Goal: Task Accomplishment & Management: Complete application form

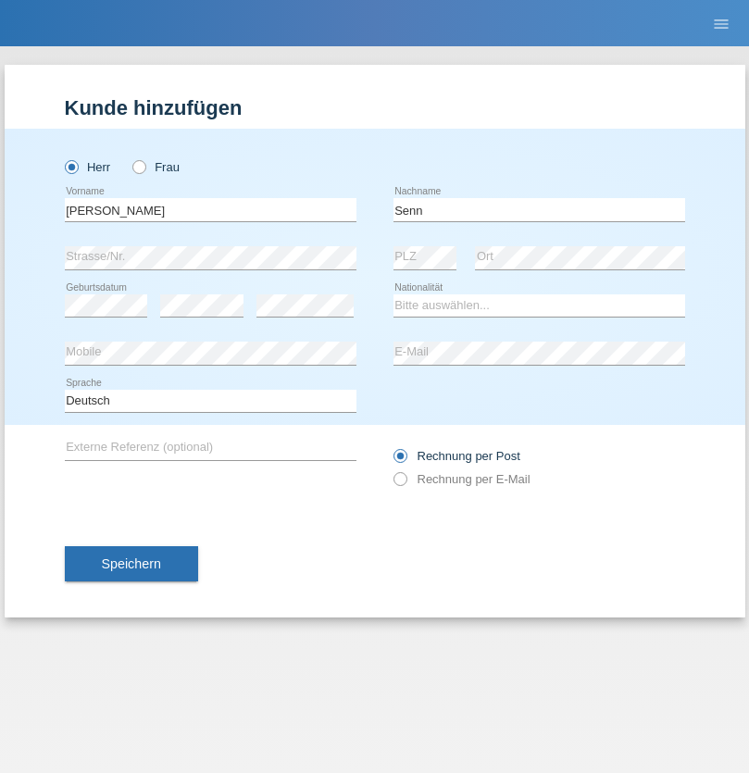
type input "Senn"
select select "CH"
select select "en"
radio input "true"
click at [210, 209] on input "text" at bounding box center [211, 209] width 292 height 23
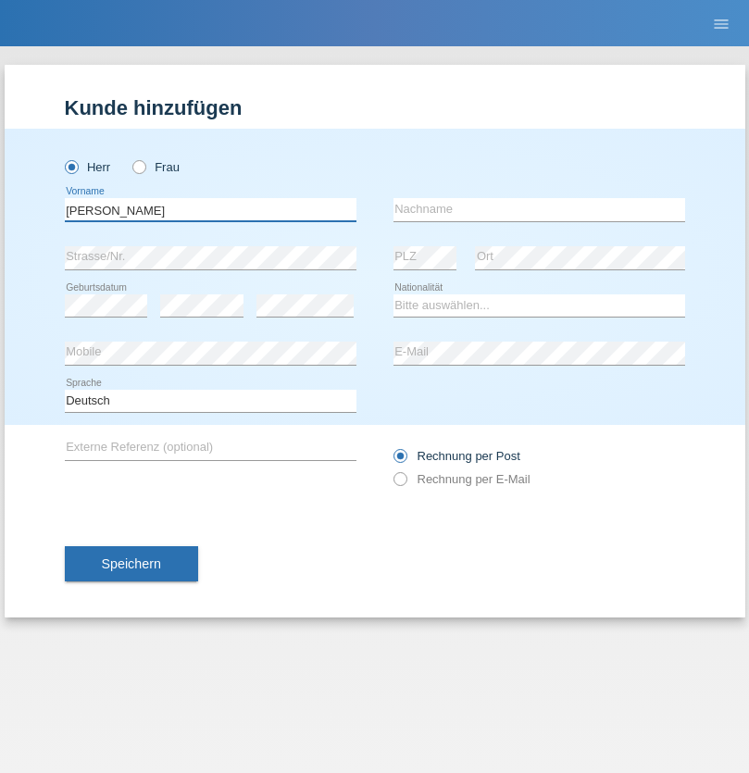
type input "[PERSON_NAME]"
click at [539, 209] on input "text" at bounding box center [539, 209] width 292 height 23
type input "Orellana"
select select "ES"
select select "C"
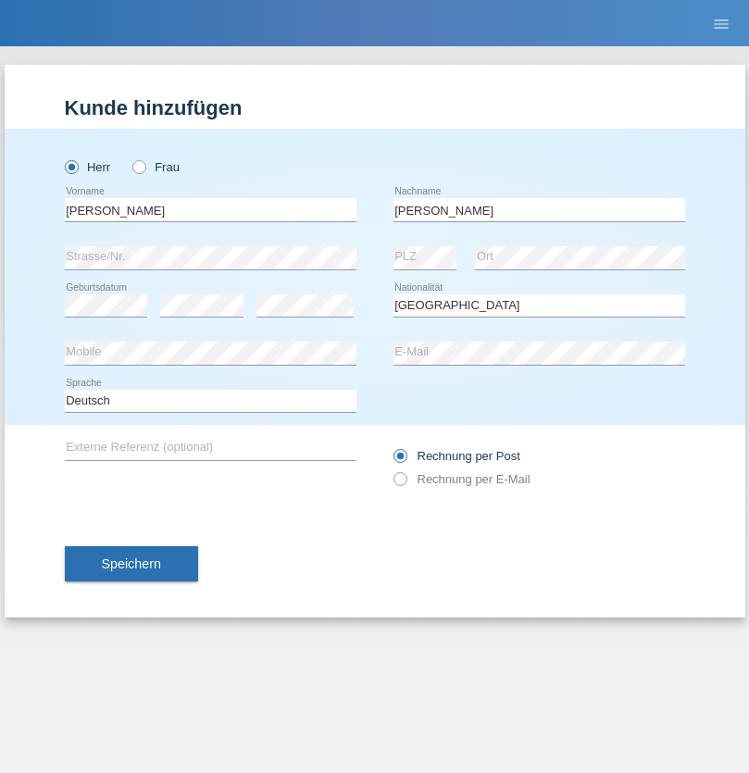
select select "30"
select select "03"
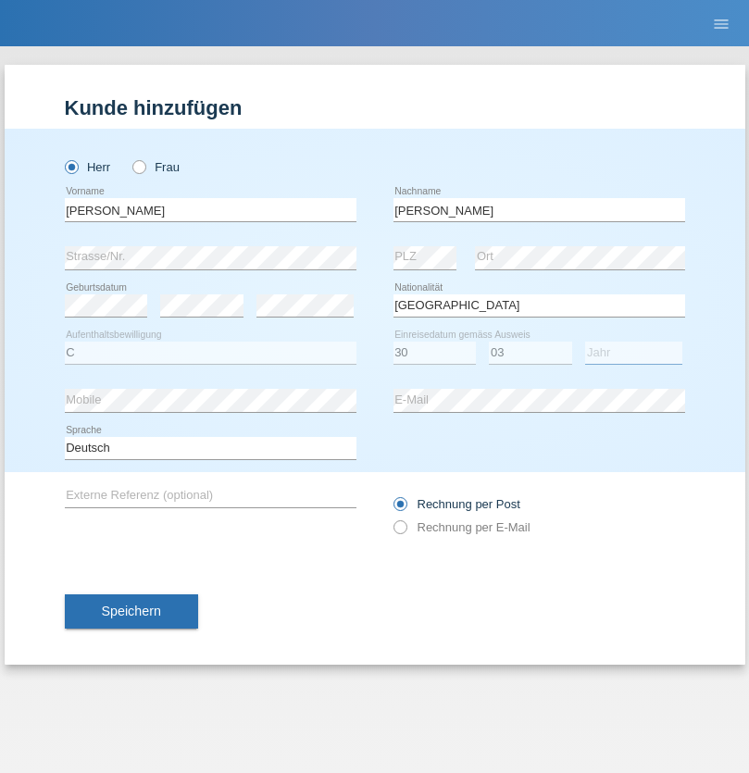
select select "2021"
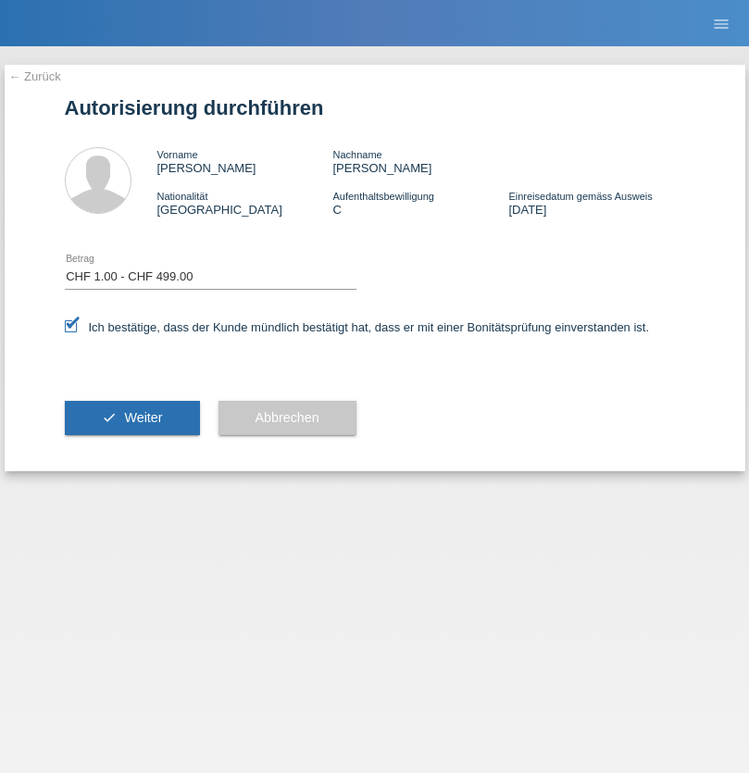
select select "1"
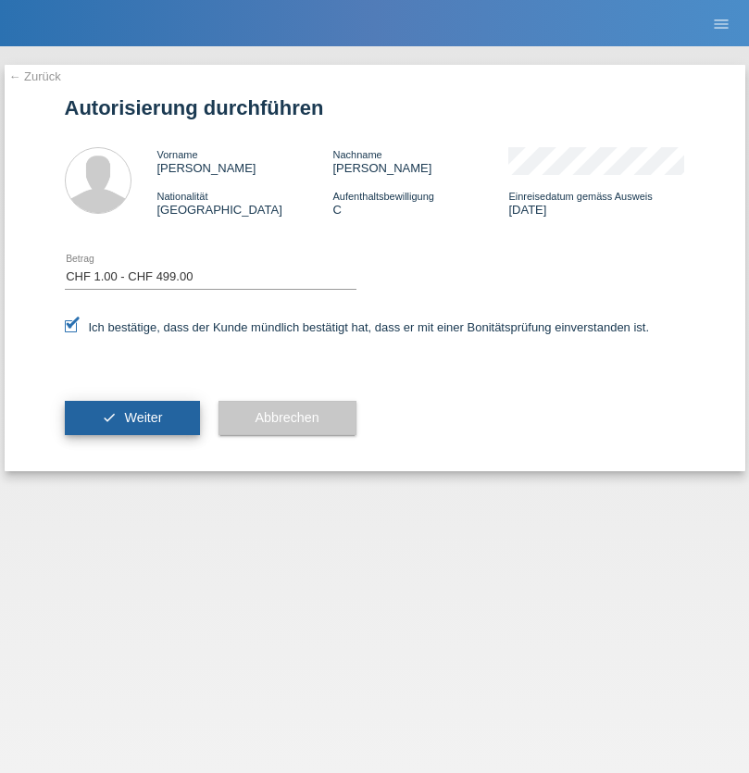
click at [131, 417] on span "Weiter" at bounding box center [143, 417] width 38 height 15
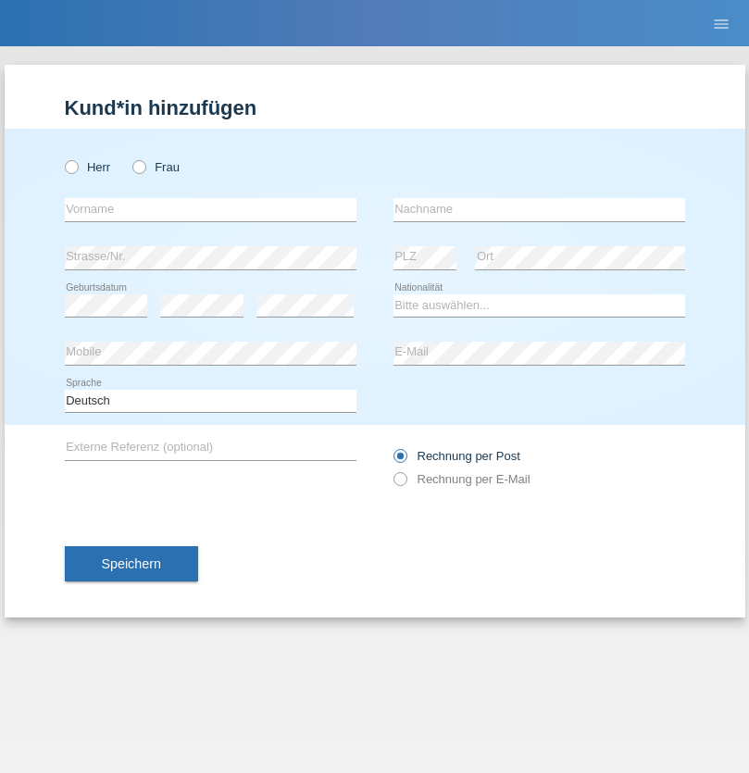
radio input "true"
click at [210, 209] on input "text" at bounding box center [211, 209] width 292 height 23
type input "Bogomil"
click at [539, 209] on input "text" at bounding box center [539, 209] width 292 height 23
type input "Hristov ivanov"
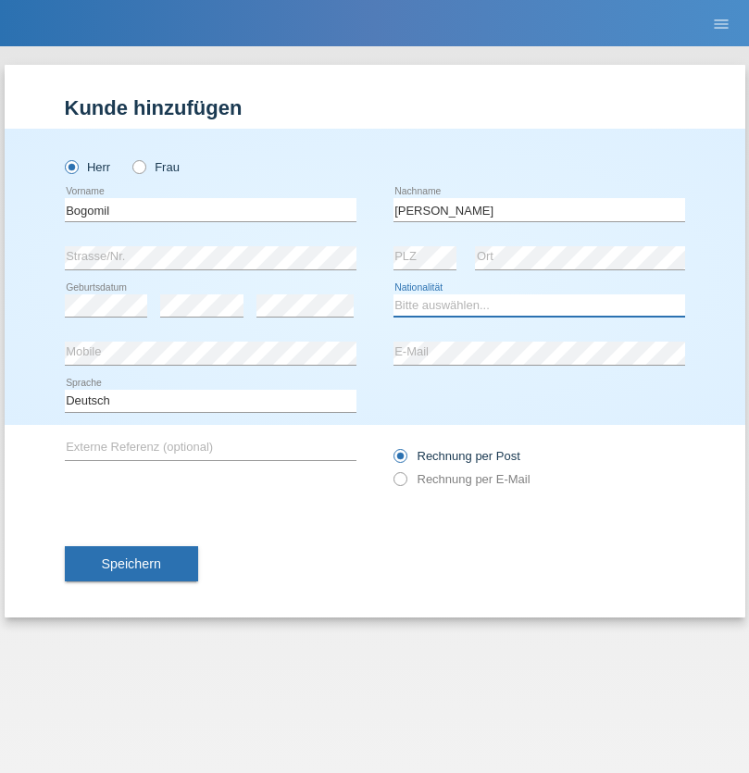
select select "BG"
select select "C"
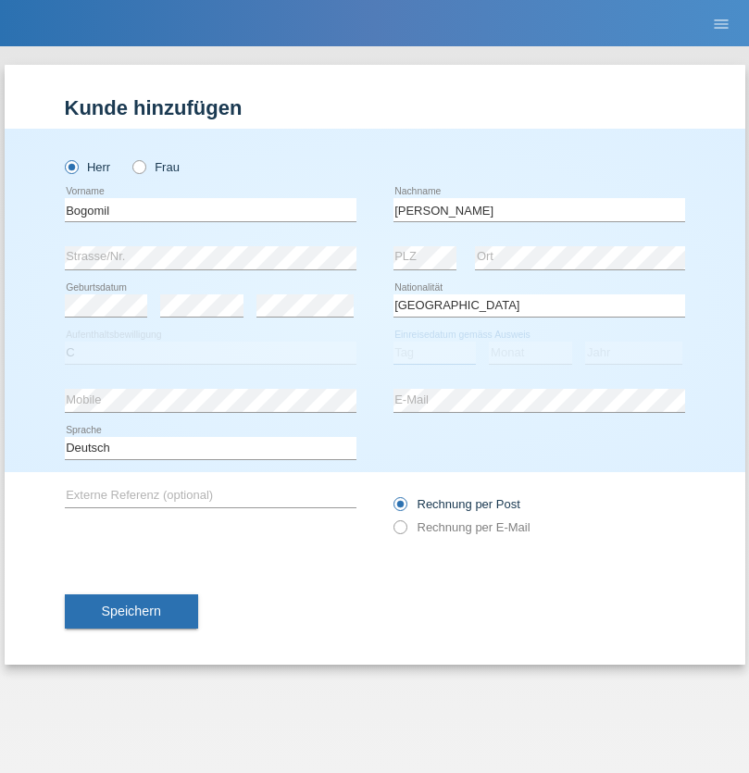
select select "30"
select select "04"
select select "2021"
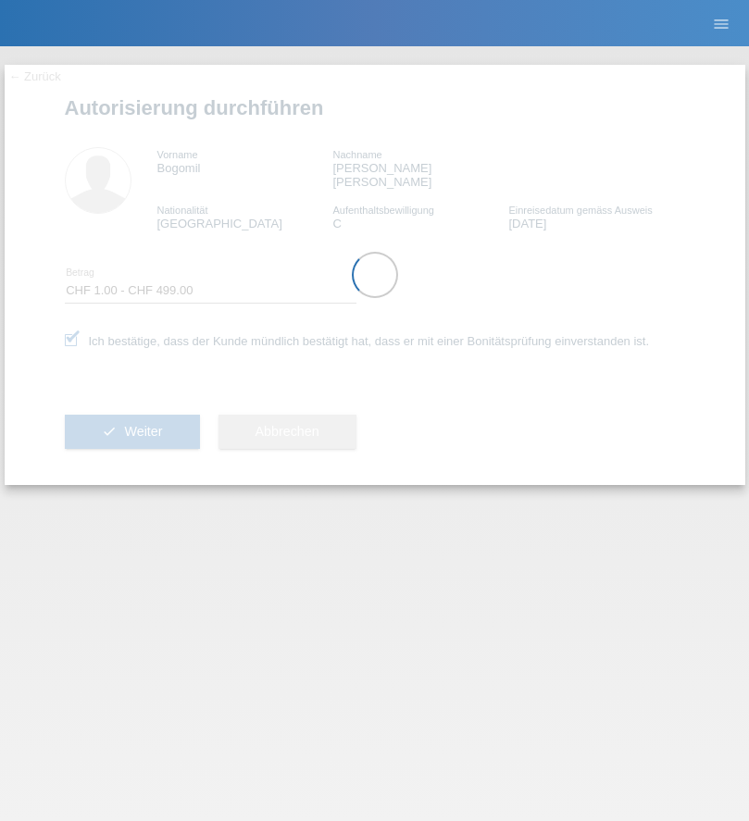
select select "1"
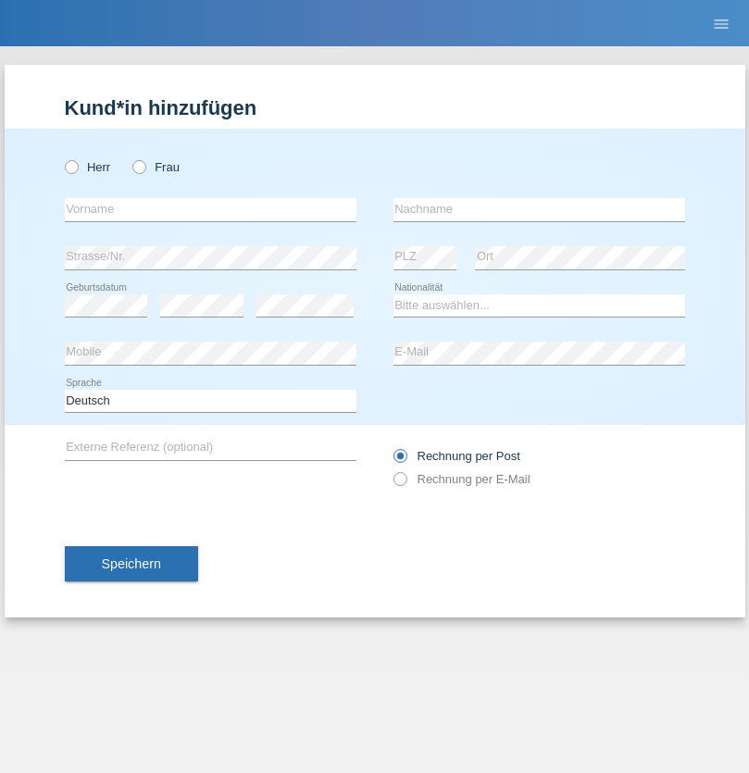
radio input "true"
click at [210, 209] on input "text" at bounding box center [211, 209] width 292 height 23
type input "Laila"
click at [539, 209] on input "text" at bounding box center [539, 209] width 292 height 23
type input "Marti"
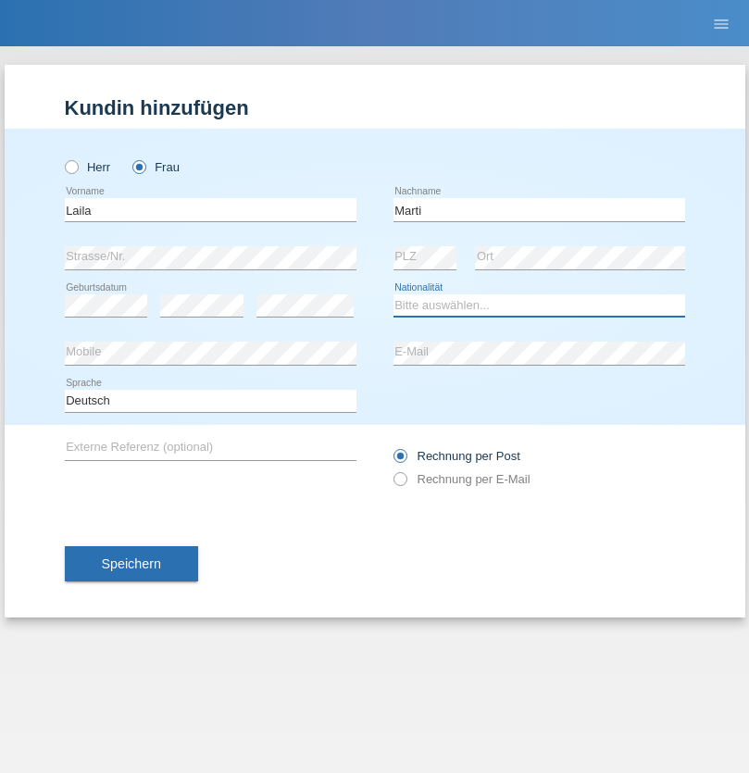
select select "CH"
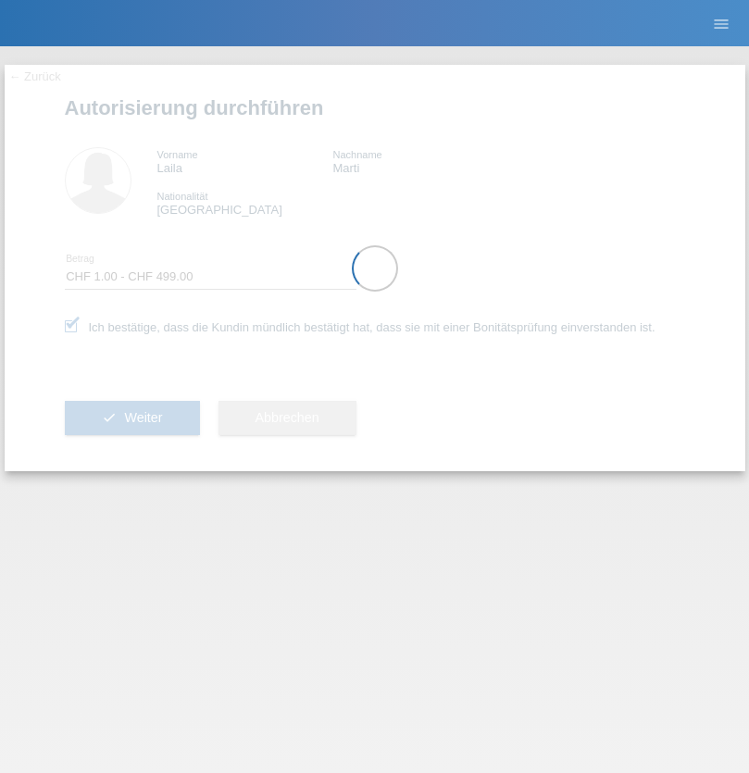
select select "1"
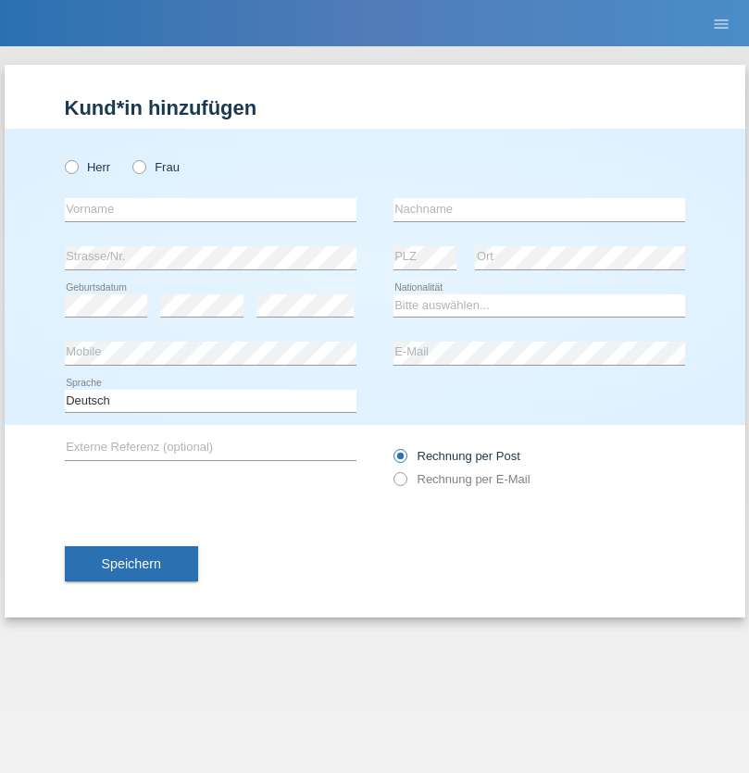
radio input "true"
click at [210, 209] on input "text" at bounding box center [211, 209] width 292 height 23
type input "Laeticia"
click at [539, 209] on input "text" at bounding box center [539, 209] width 292 height 23
type input "Mboka"
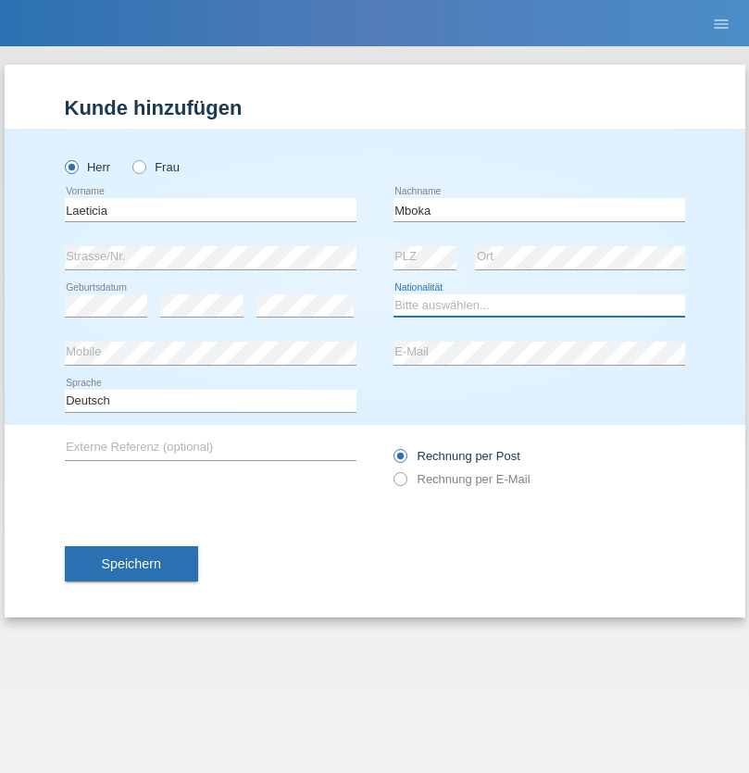
select select "CH"
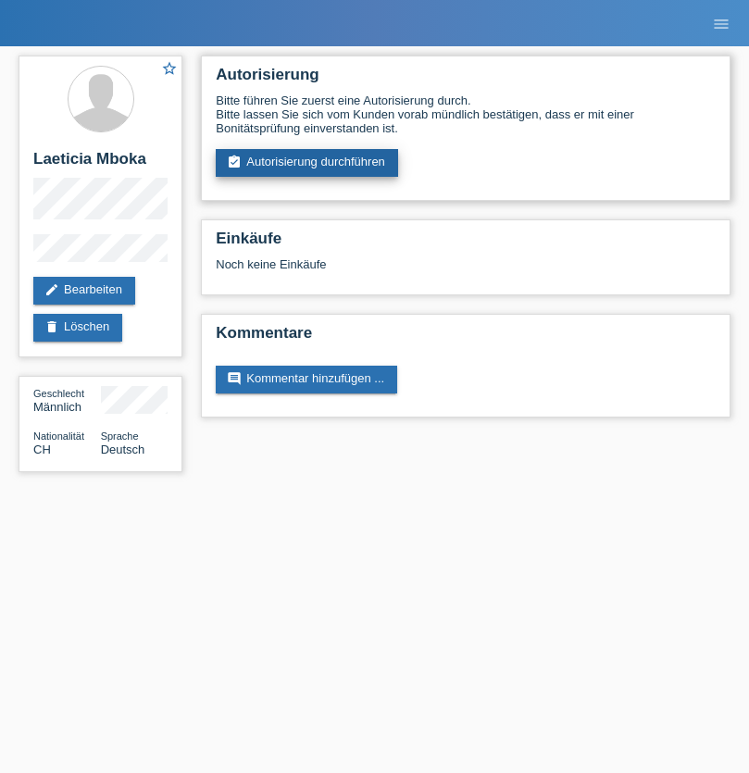
click at [307, 163] on link "assignment_turned_in Autorisierung durchführen" at bounding box center [307, 163] width 182 height 28
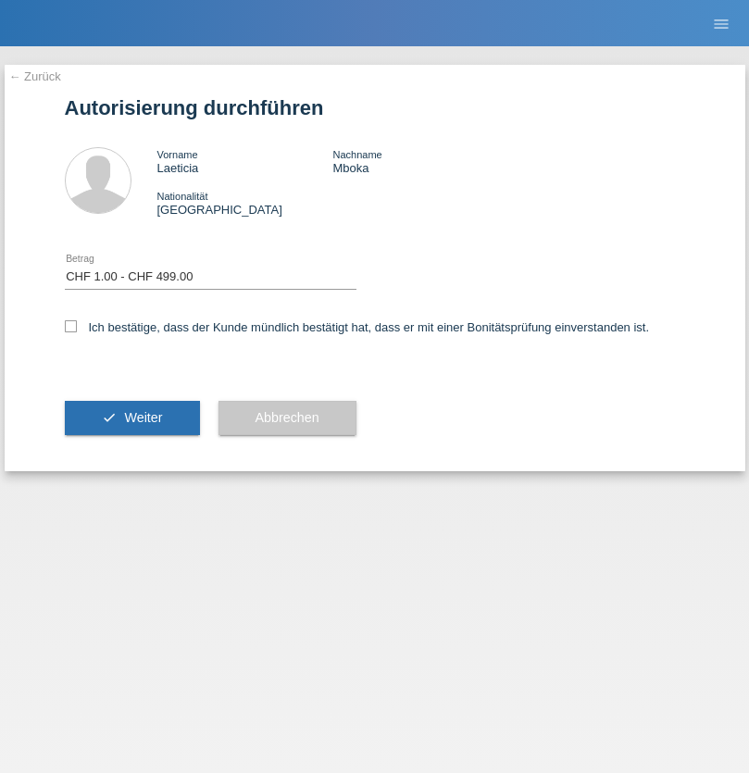
select select "1"
checkbox input "true"
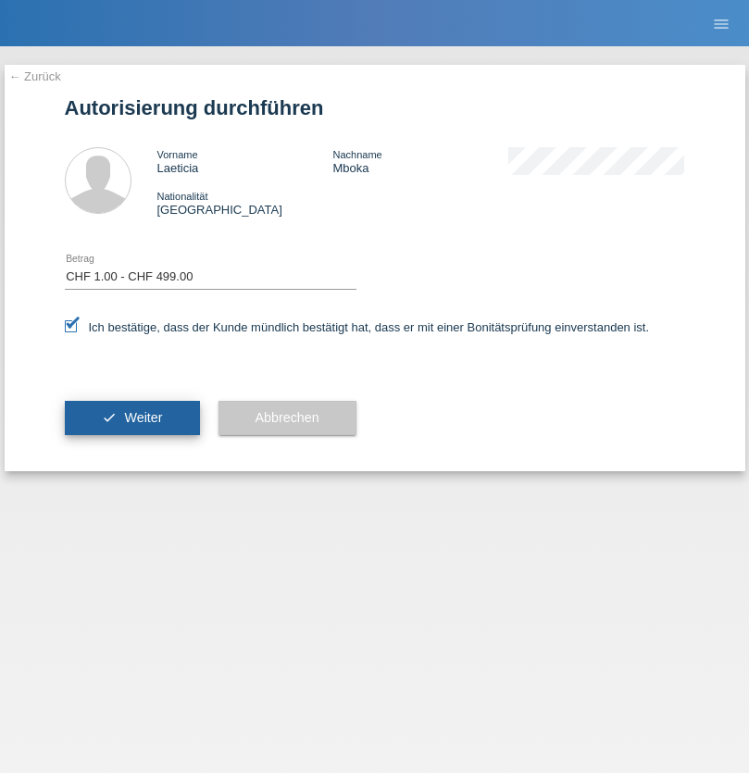
click at [131, 417] on span "Weiter" at bounding box center [143, 417] width 38 height 15
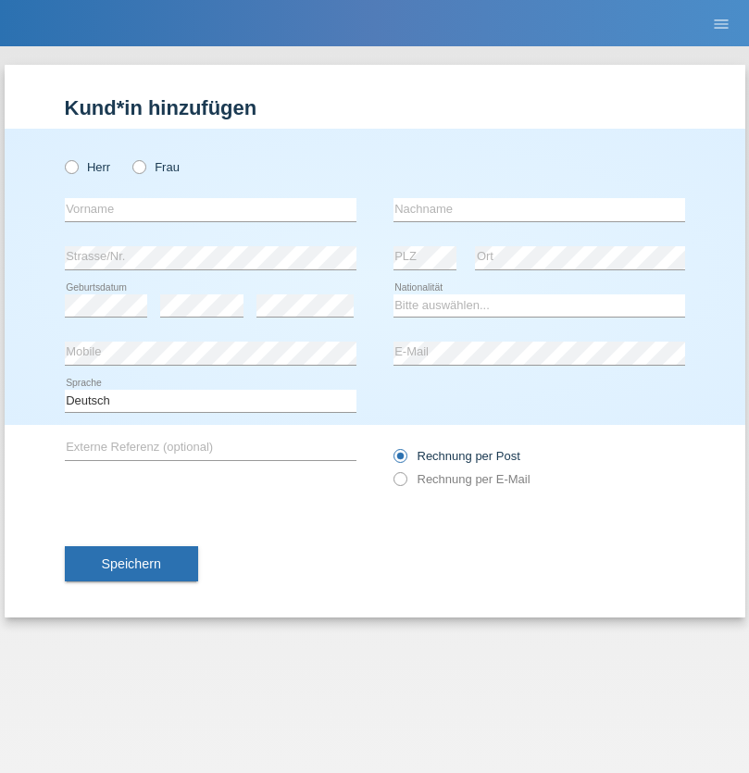
radio input "true"
click at [210, 209] on input "text" at bounding box center [211, 209] width 292 height 23
type input "Moser"
click at [539, 209] on input "text" at bounding box center [539, 209] width 292 height 23
type input "Emely"
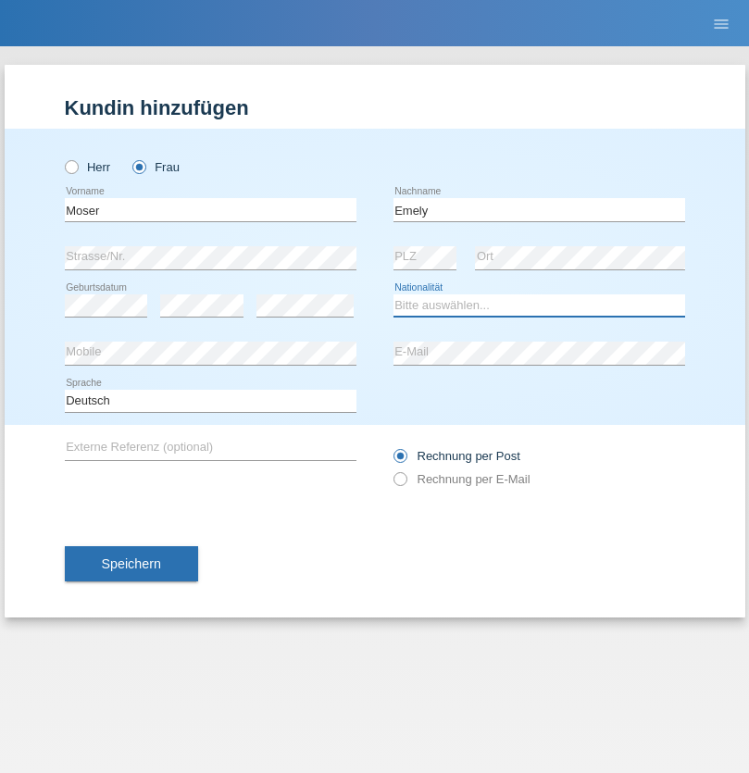
select select "CH"
radio input "true"
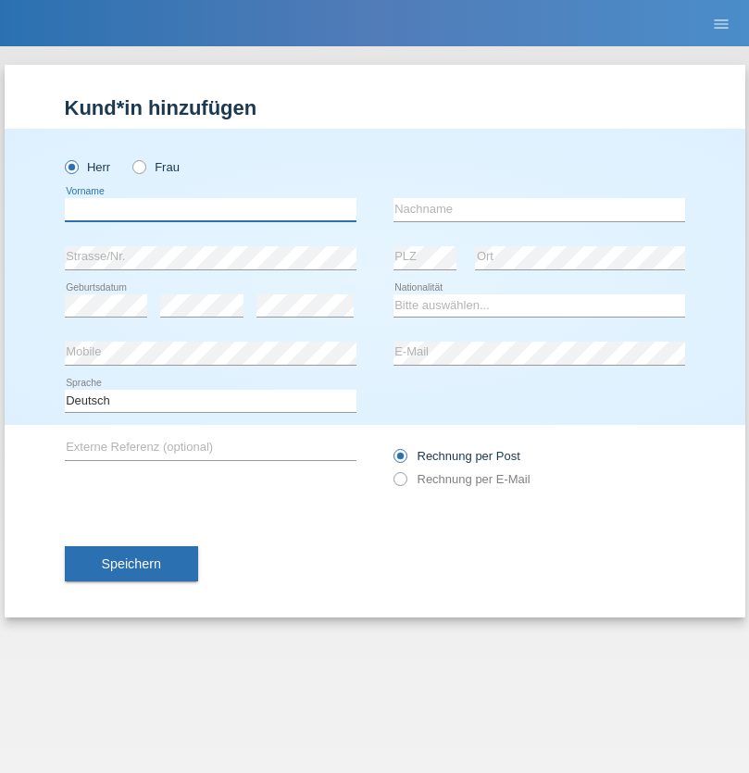
click at [210, 209] on input "text" at bounding box center [211, 209] width 292 height 23
type input "[PERSON_NAME]"
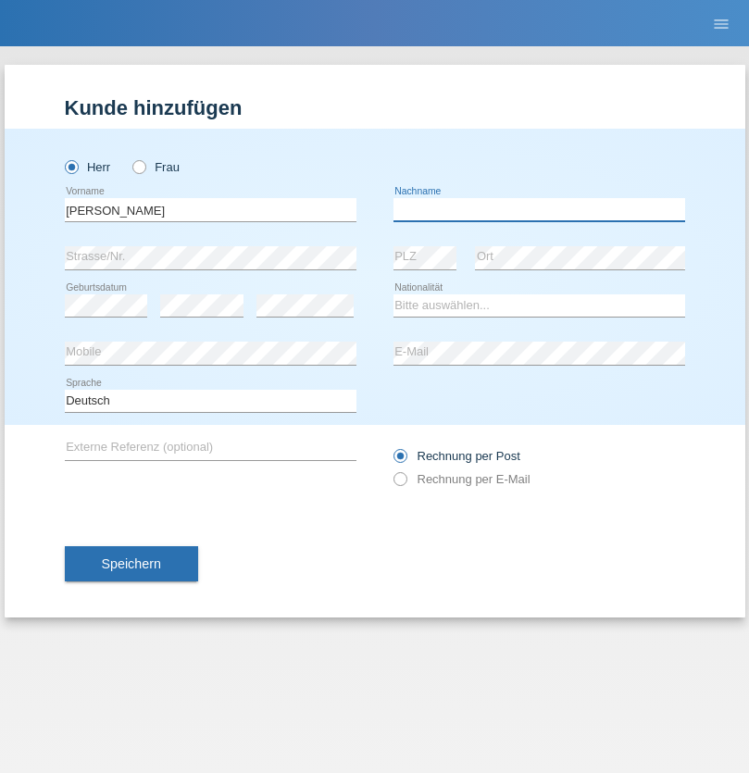
click at [539, 209] on input "text" at bounding box center [539, 209] width 292 height 23
type input "Nemani"
select select "AF"
select select "C"
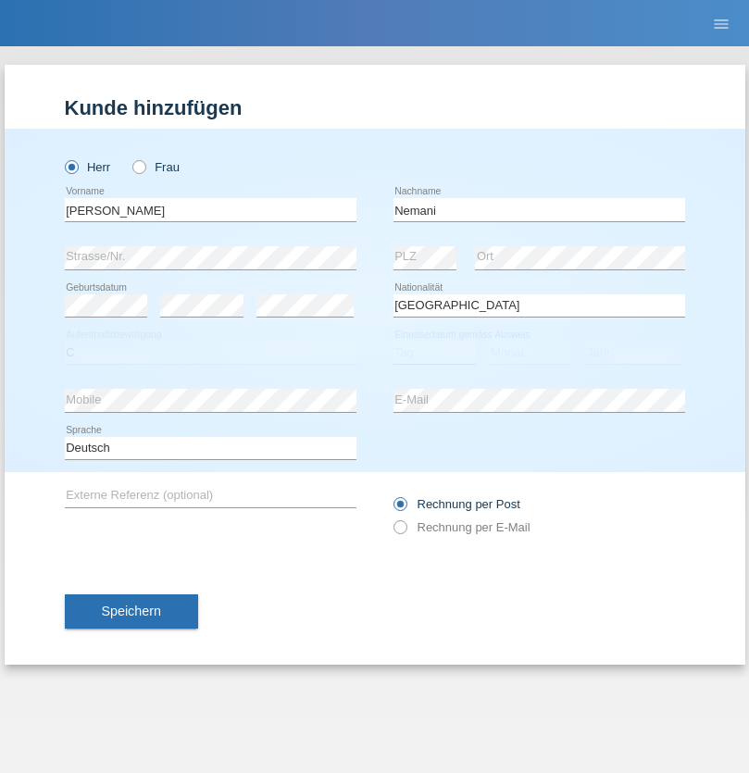
select select "02"
select select "01"
select select "2021"
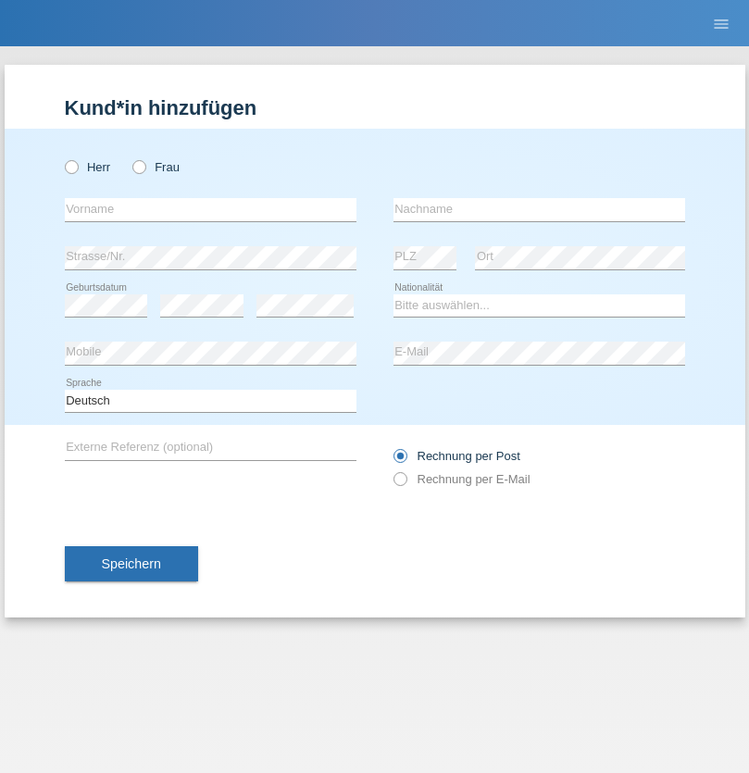
radio input "true"
click at [210, 209] on input "text" at bounding box center [211, 209] width 292 height 23
type input "Besart"
click at [539, 209] on input "text" at bounding box center [539, 209] width 292 height 23
type input "Emiri"
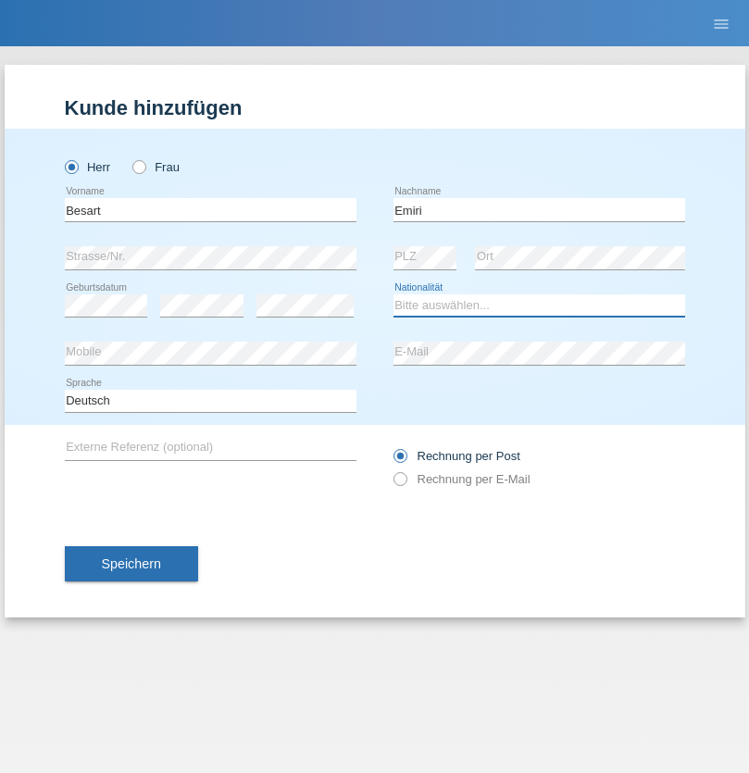
select select "XK"
select select "C"
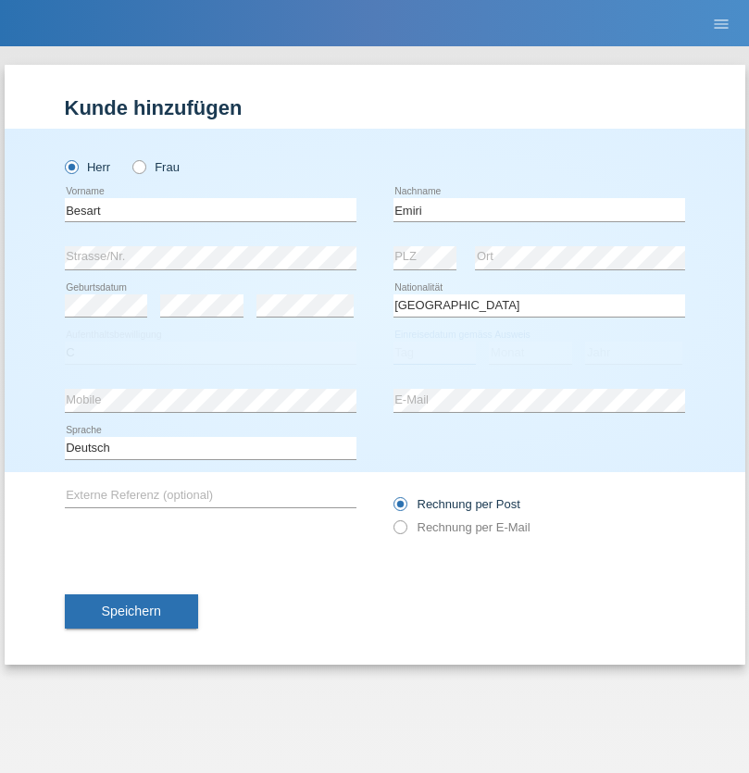
select select "04"
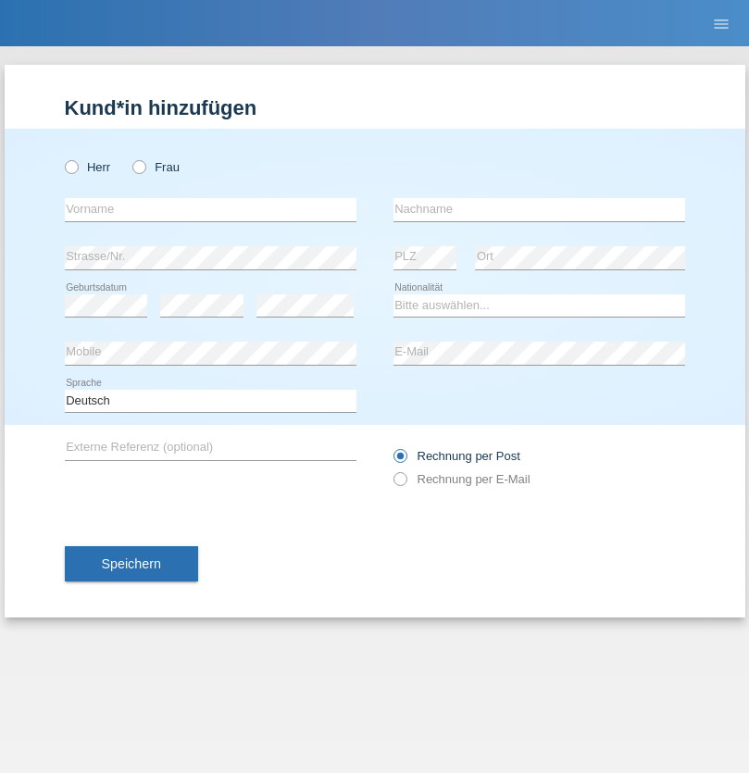
radio input "true"
click at [210, 209] on input "text" at bounding box center [211, 209] width 292 height 23
type input "Camille"
click at [539, 209] on input "text" at bounding box center [539, 209] width 292 height 23
type input "Jacquet"
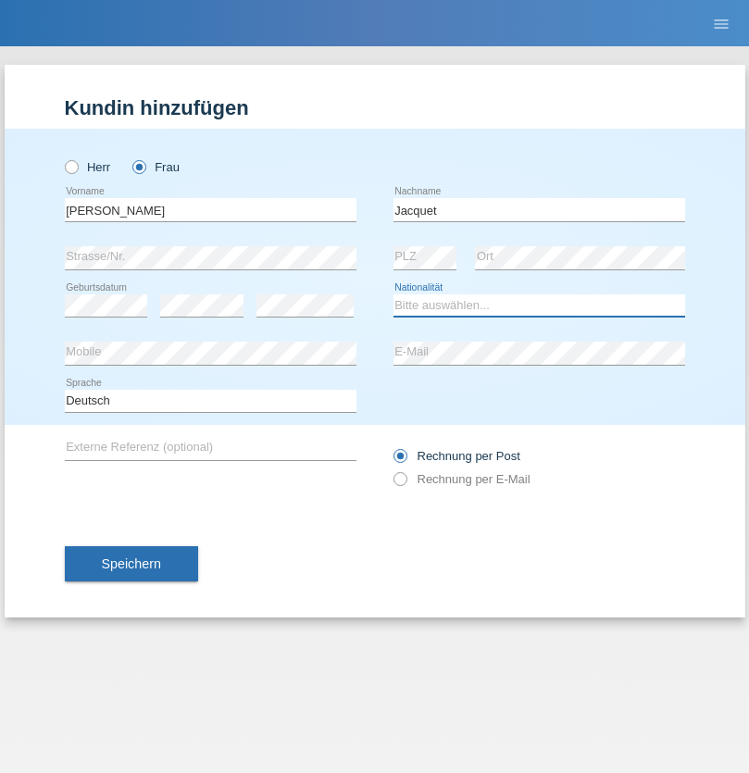
select select "CH"
radio input "true"
select select "DE"
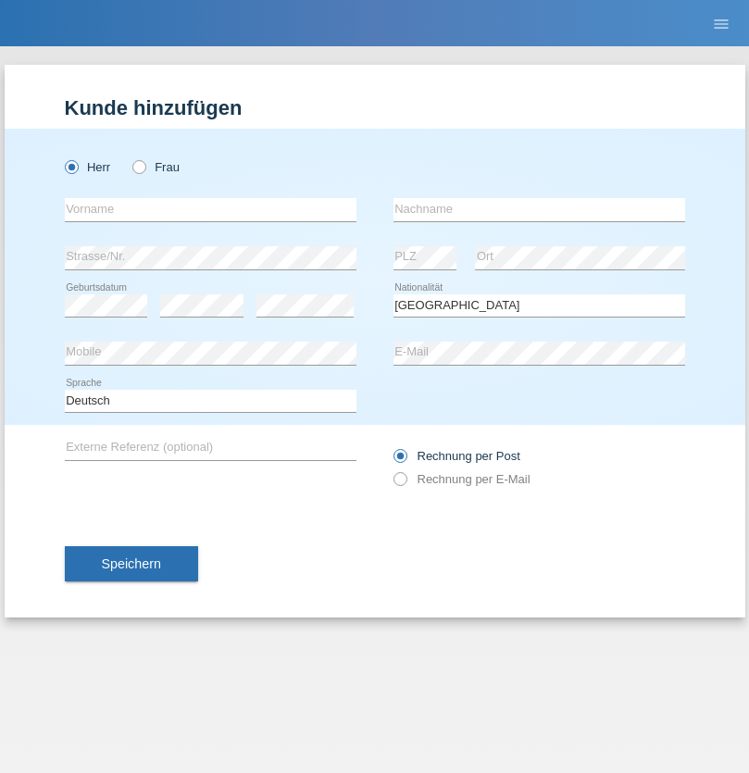
select select "C"
select select "07"
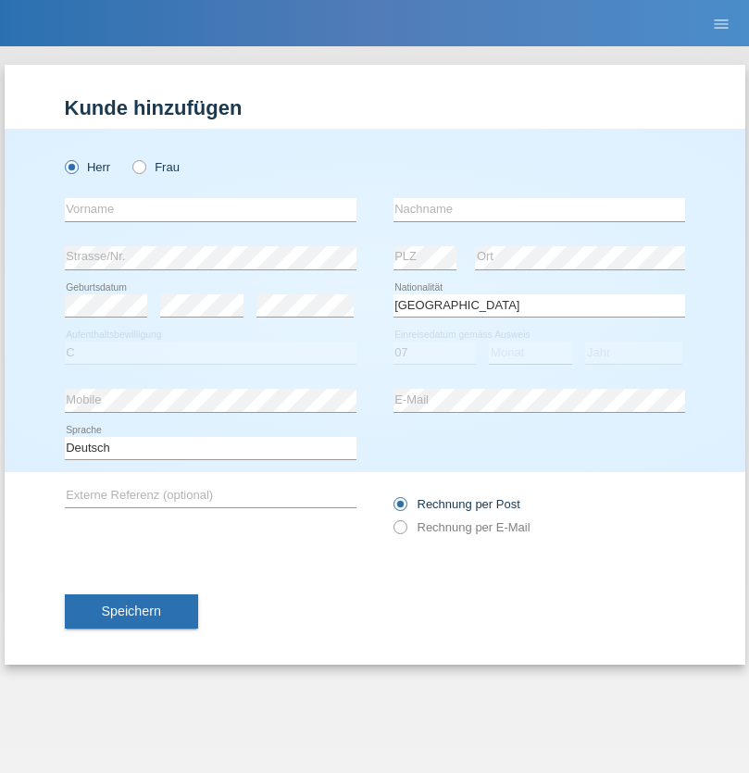
select select "11"
select select "1972"
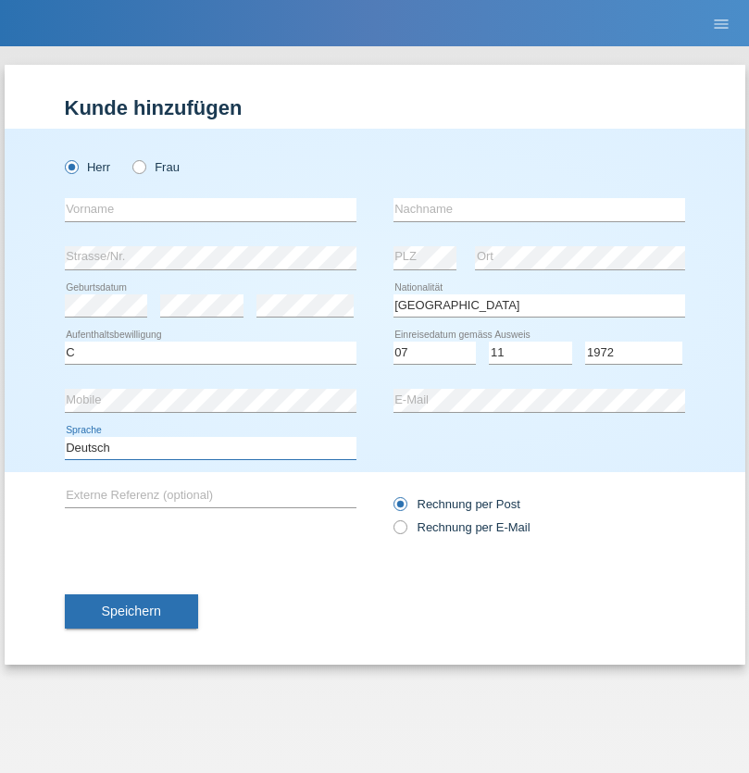
select select "en"
